Goal: Task Accomplishment & Management: Manage account settings

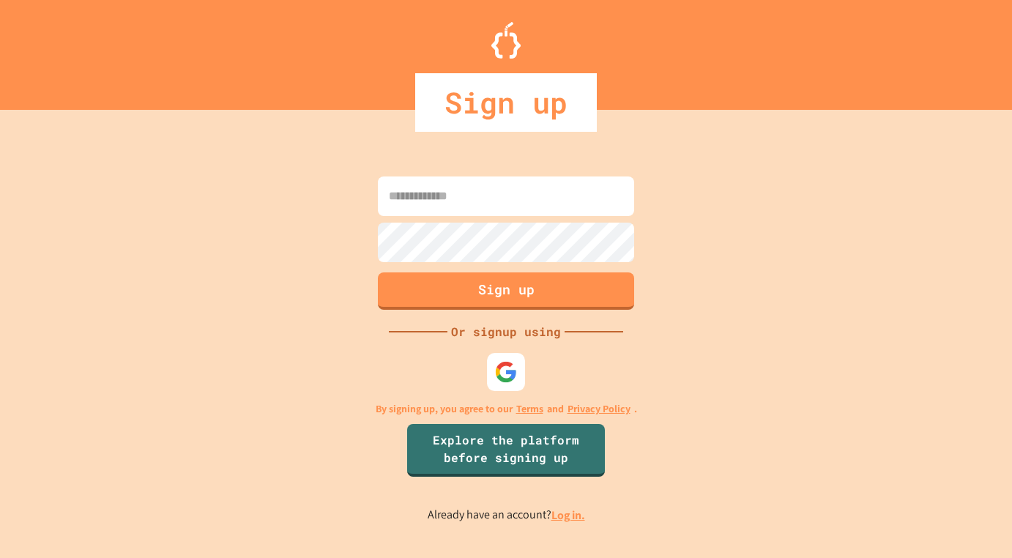
click at [508, 376] on img at bounding box center [505, 371] width 23 height 23
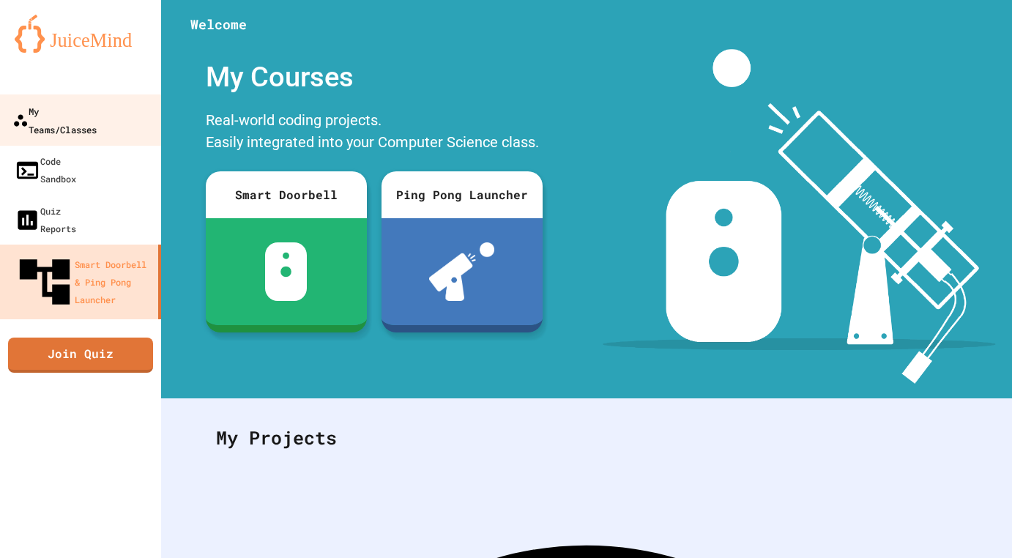
click at [81, 98] on link "My Teams/Classes" at bounding box center [81, 119] width 166 height 51
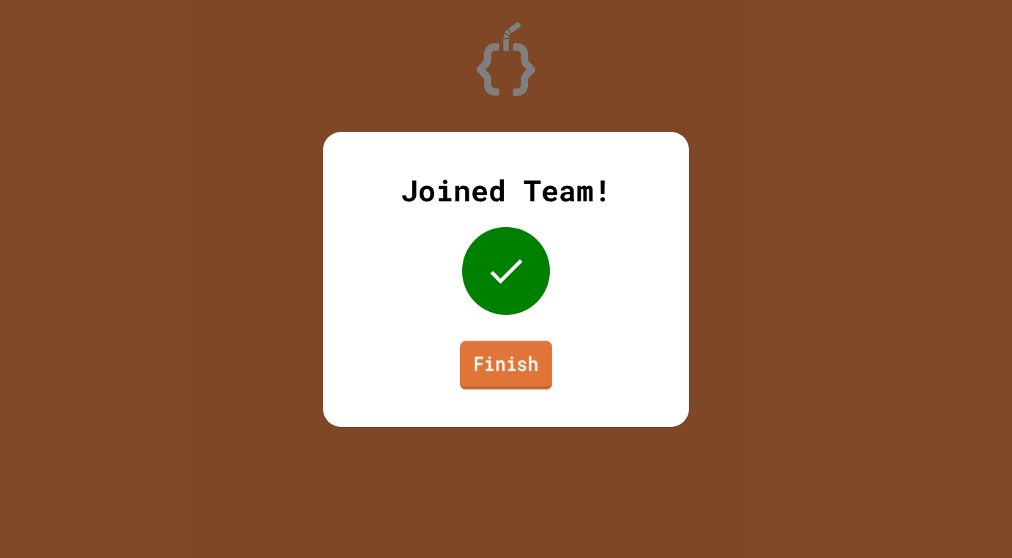
click at [471, 375] on link "Finish" at bounding box center [506, 364] width 92 height 48
